Goal: Information Seeking & Learning: Learn about a topic

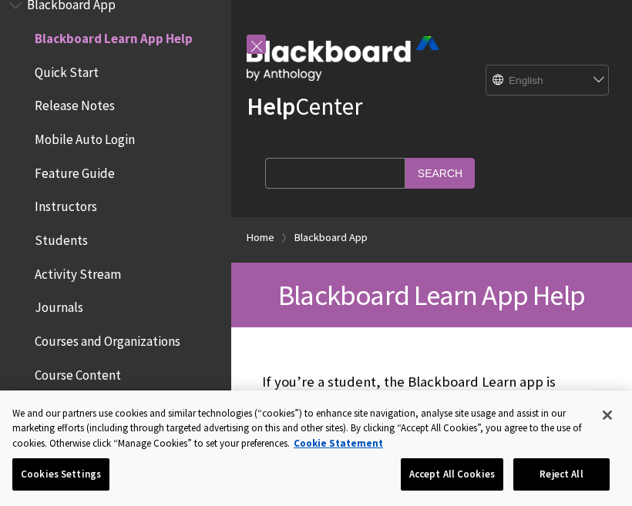
scroll to position [42, 0]
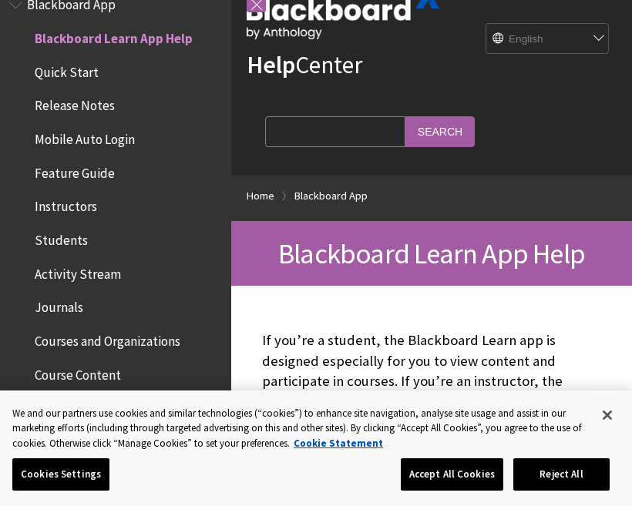
click at [600, 156] on div "Help Center English عربية Català Cymraeg Deutsch Español Suomi Français עברית I…" at bounding box center [431, 66] width 400 height 217
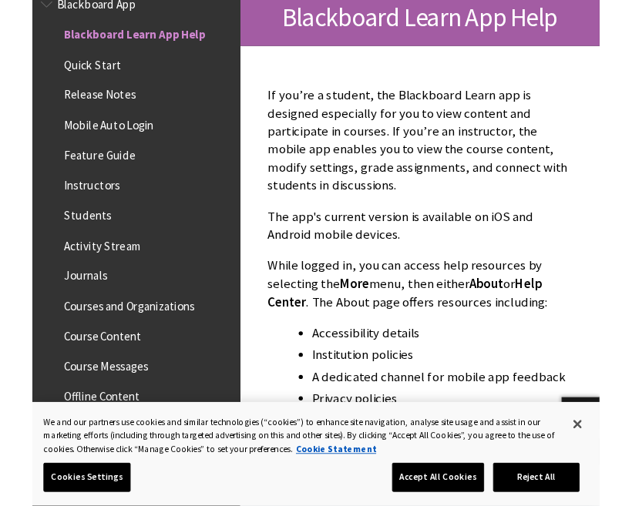
scroll to position [0, 0]
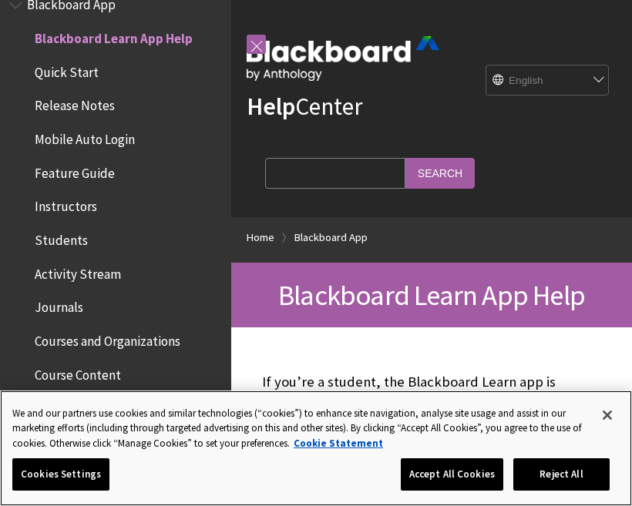
click at [595, 399] on button "Close" at bounding box center [607, 415] width 34 height 34
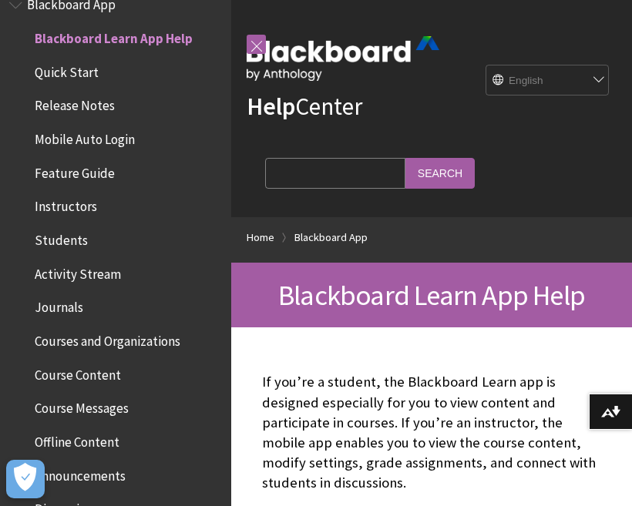
click at [600, 427] on button "Download alternative formats ..." at bounding box center [609, 412] width 43 height 37
